Goal: Find specific page/section: Find specific page/section

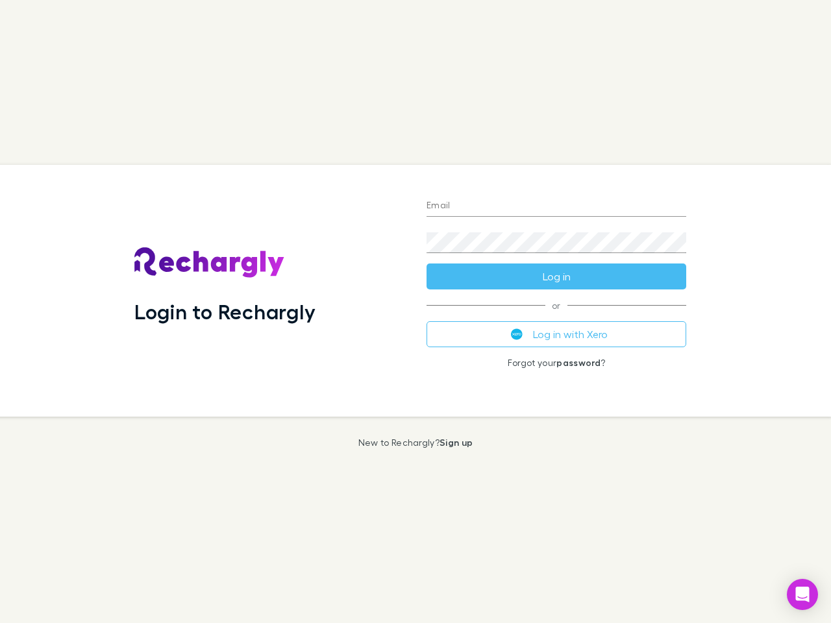
click at [415, 311] on div "Login to Rechargly" at bounding box center [270, 291] width 292 height 252
click at [556, 206] on input "Email" at bounding box center [556, 206] width 260 height 21
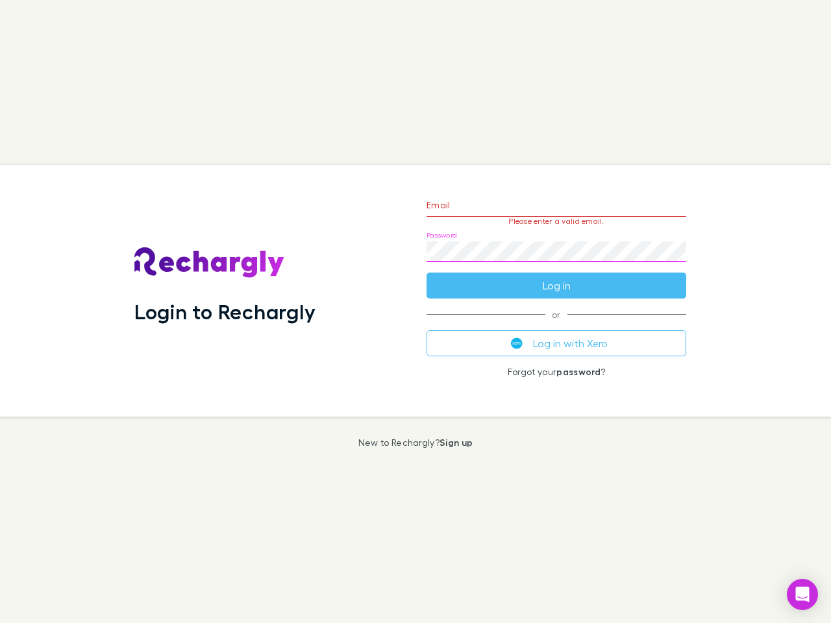
click at [556, 276] on form "Email Please enter a valid email. Password Log in" at bounding box center [556, 242] width 260 height 113
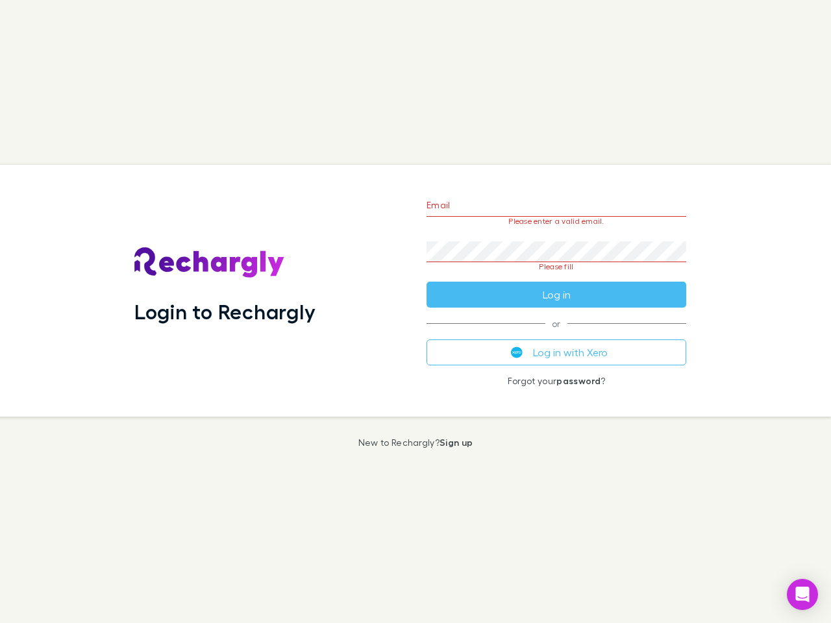
click at [556, 334] on div "Email Please enter a valid email. Password Please fill Log in or Log in with Xe…" at bounding box center [556, 291] width 280 height 252
click at [802, 594] on icon "Open Intercom Messenger" at bounding box center [802, 595] width 14 height 16
